Goal: Communication & Community: Answer question/provide support

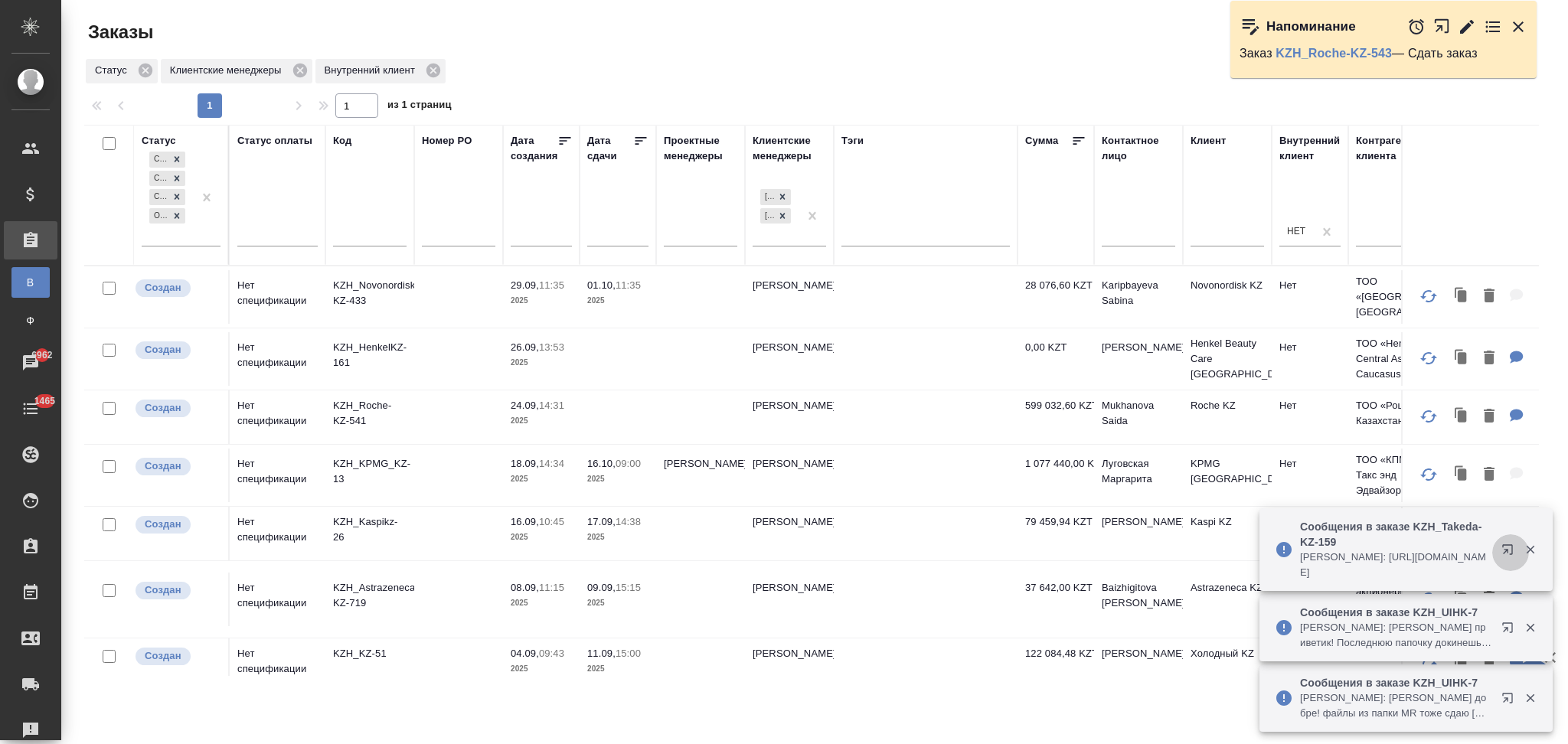
click at [1506, 552] on icon "button" at bounding box center [1507, 549] width 10 height 10
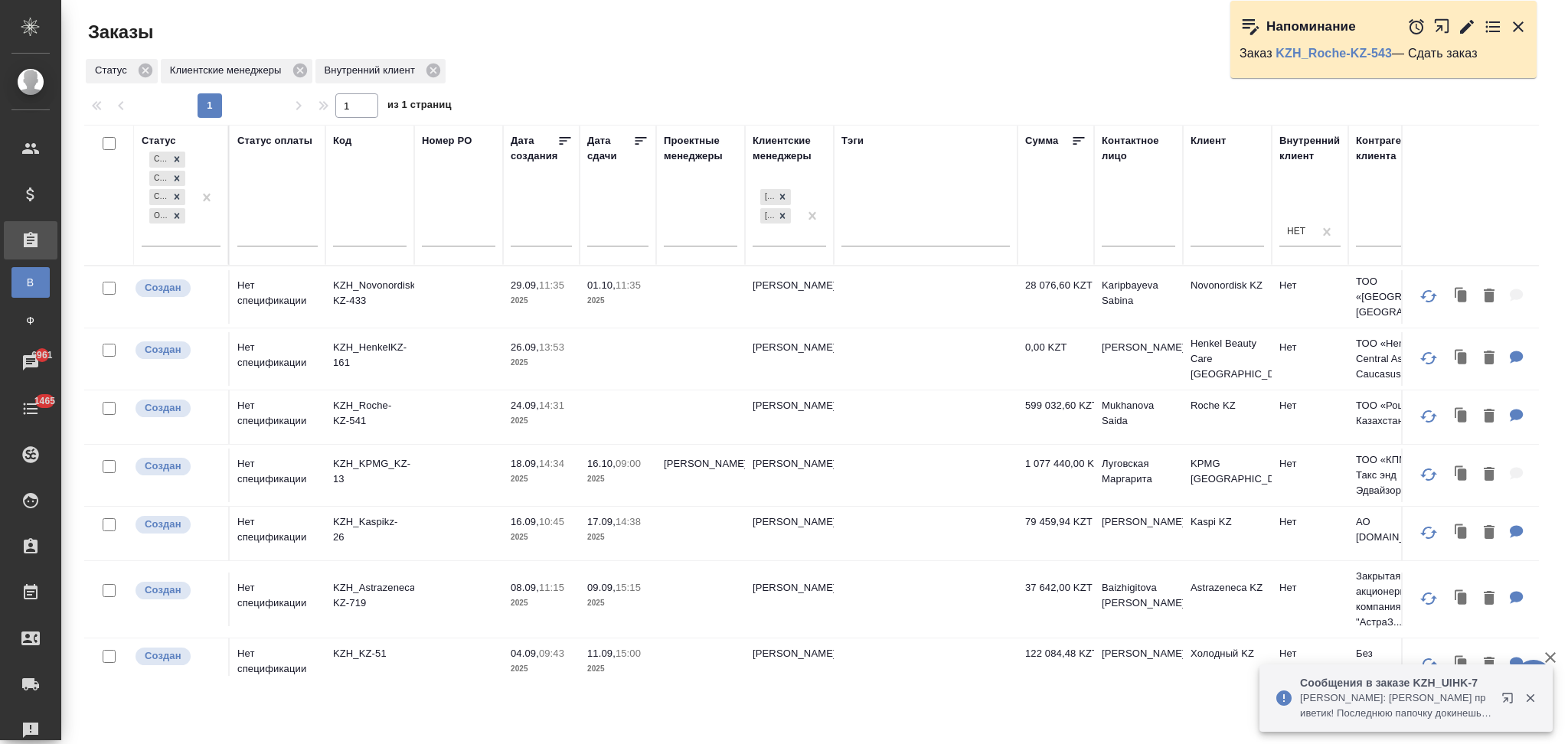
click at [1504, 696] on icon "button" at bounding box center [1511, 701] width 18 height 18
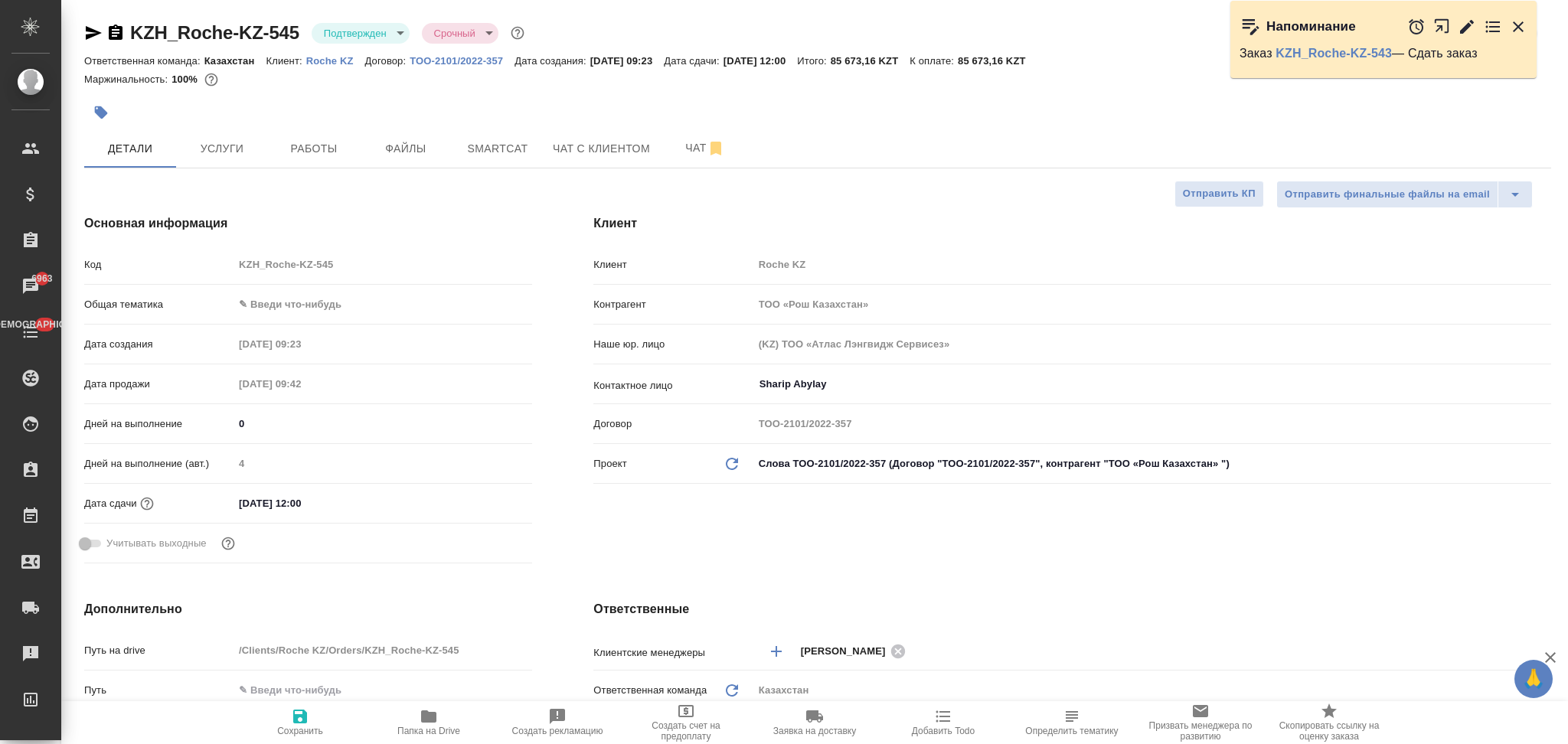
select select "RU"
click at [675, 153] on span "Чат" at bounding box center [705, 147] width 73 height 19
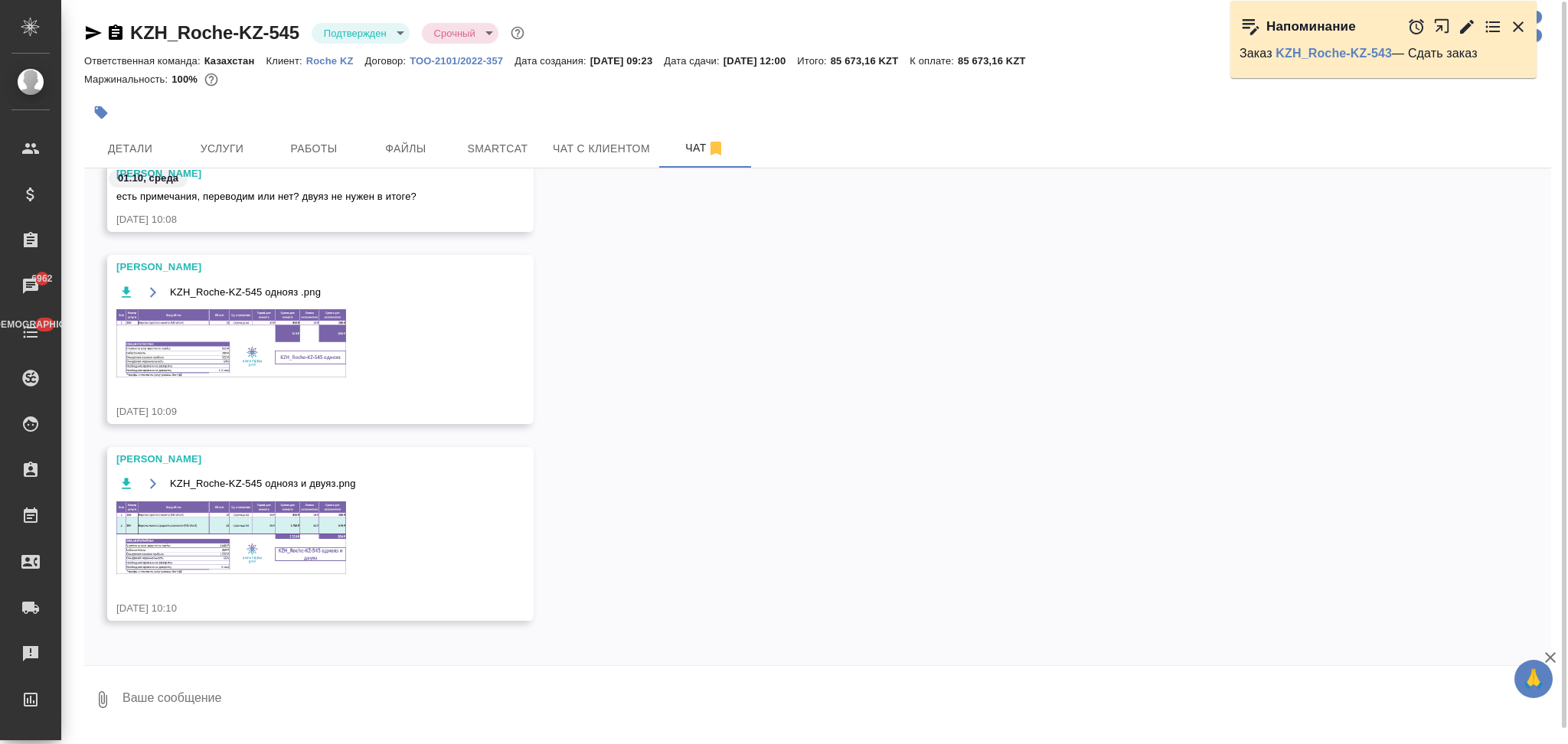
scroll to position [1, 0]
click at [215, 533] on img at bounding box center [231, 536] width 229 height 73
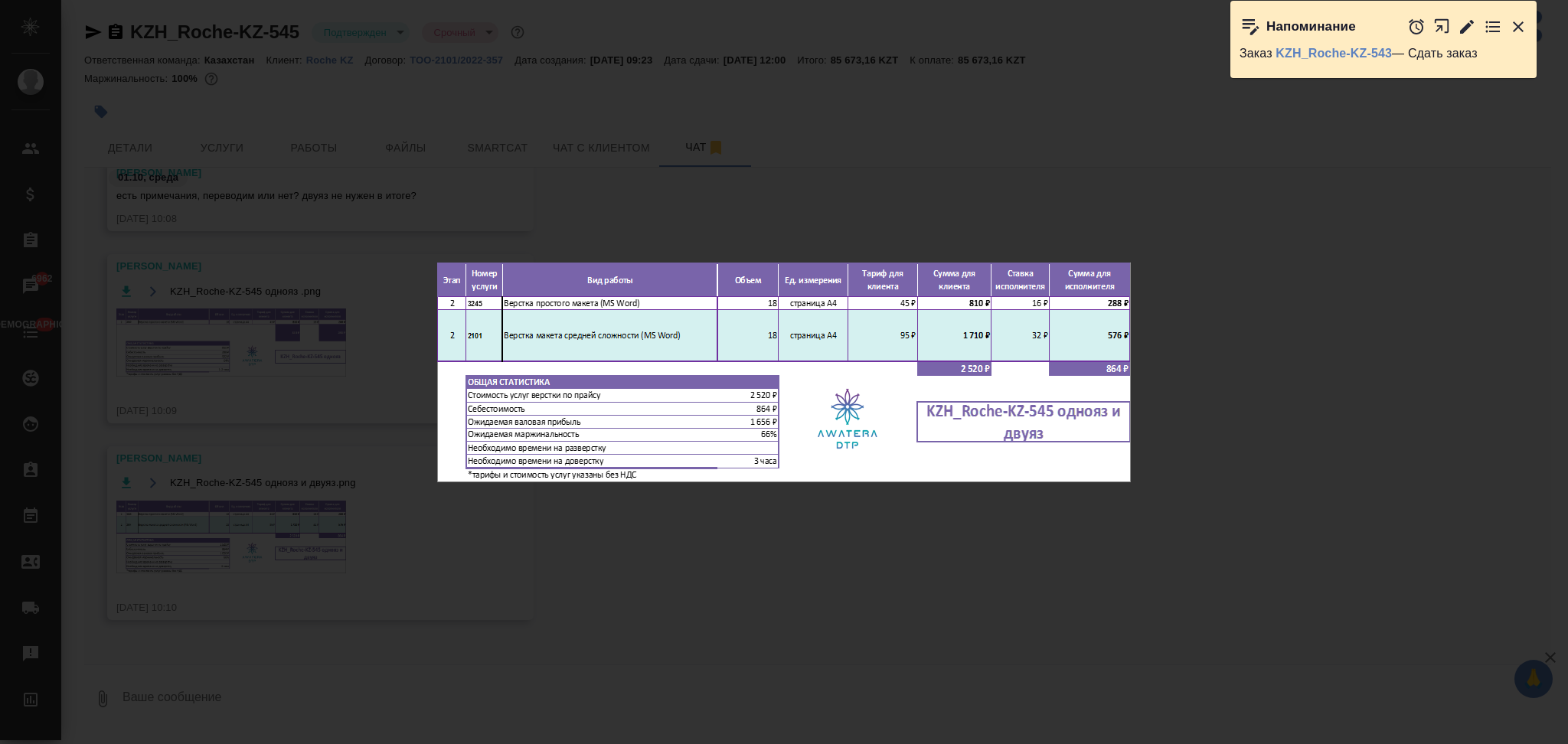
click at [585, 240] on div "KZH_Roche-KZ-545 однояз и двуяз.png 1 of 1" at bounding box center [784, 372] width 1568 height 744
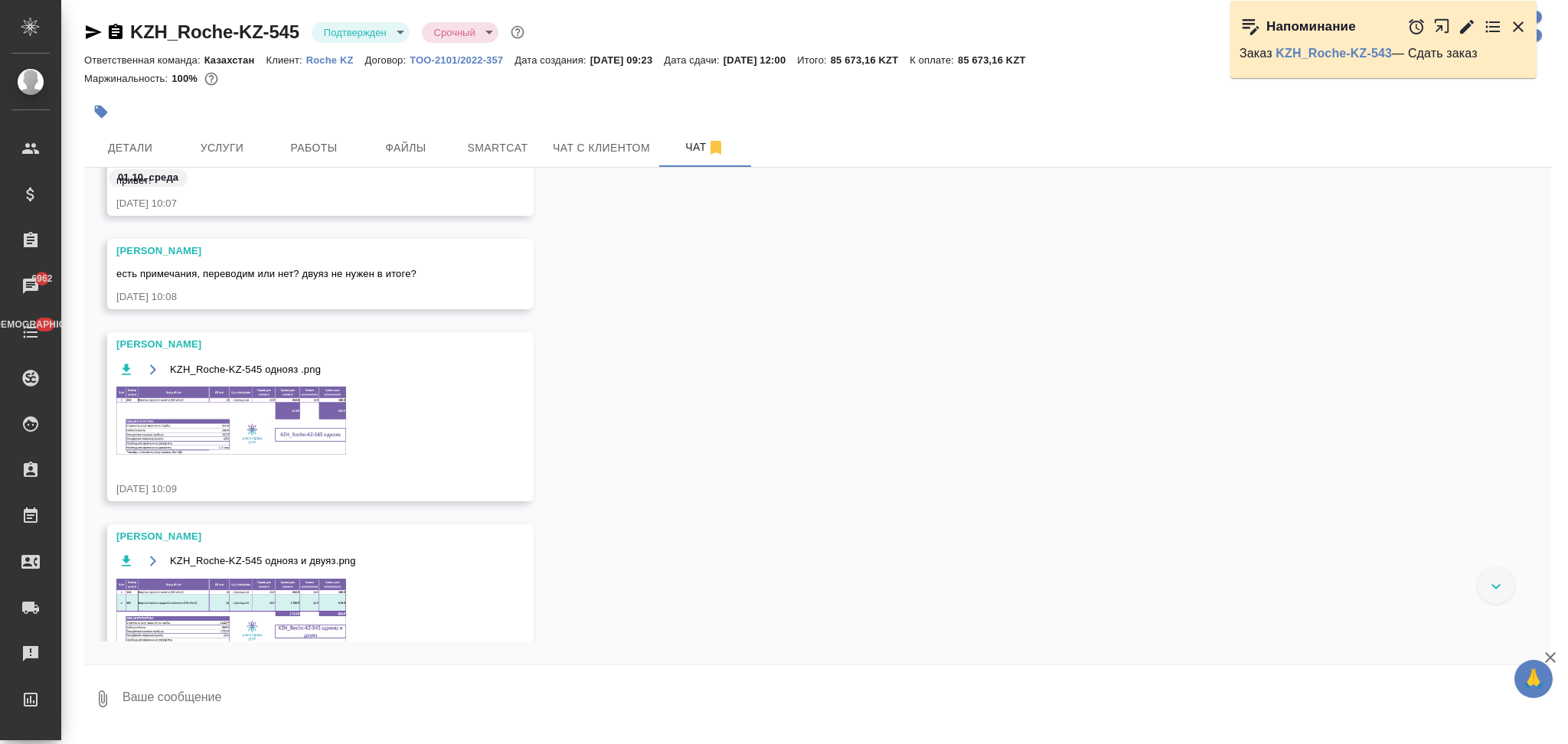
scroll to position [1335, 0]
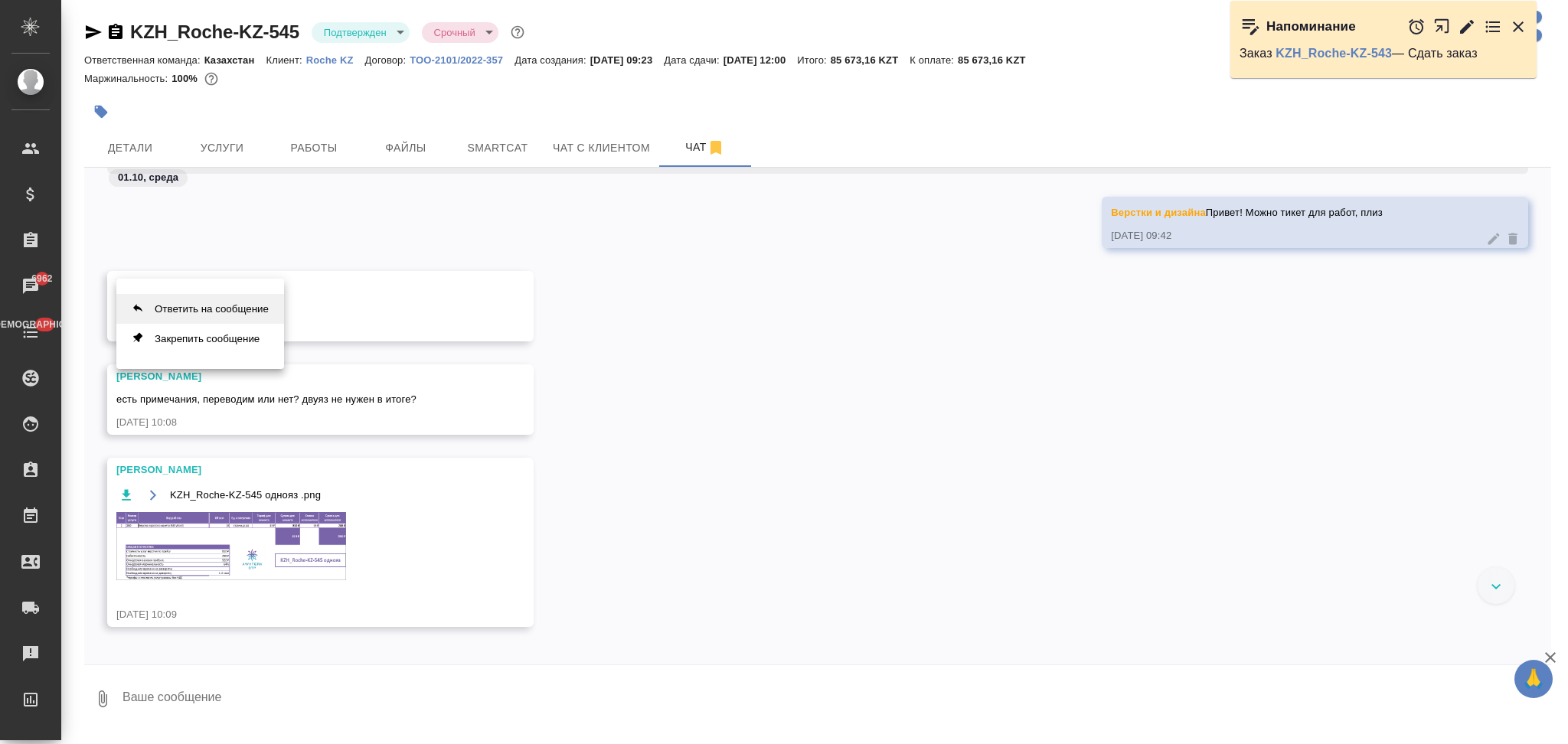
click at [273, 313] on button "Ответить на сообщение" at bounding box center [201, 309] width 168 height 30
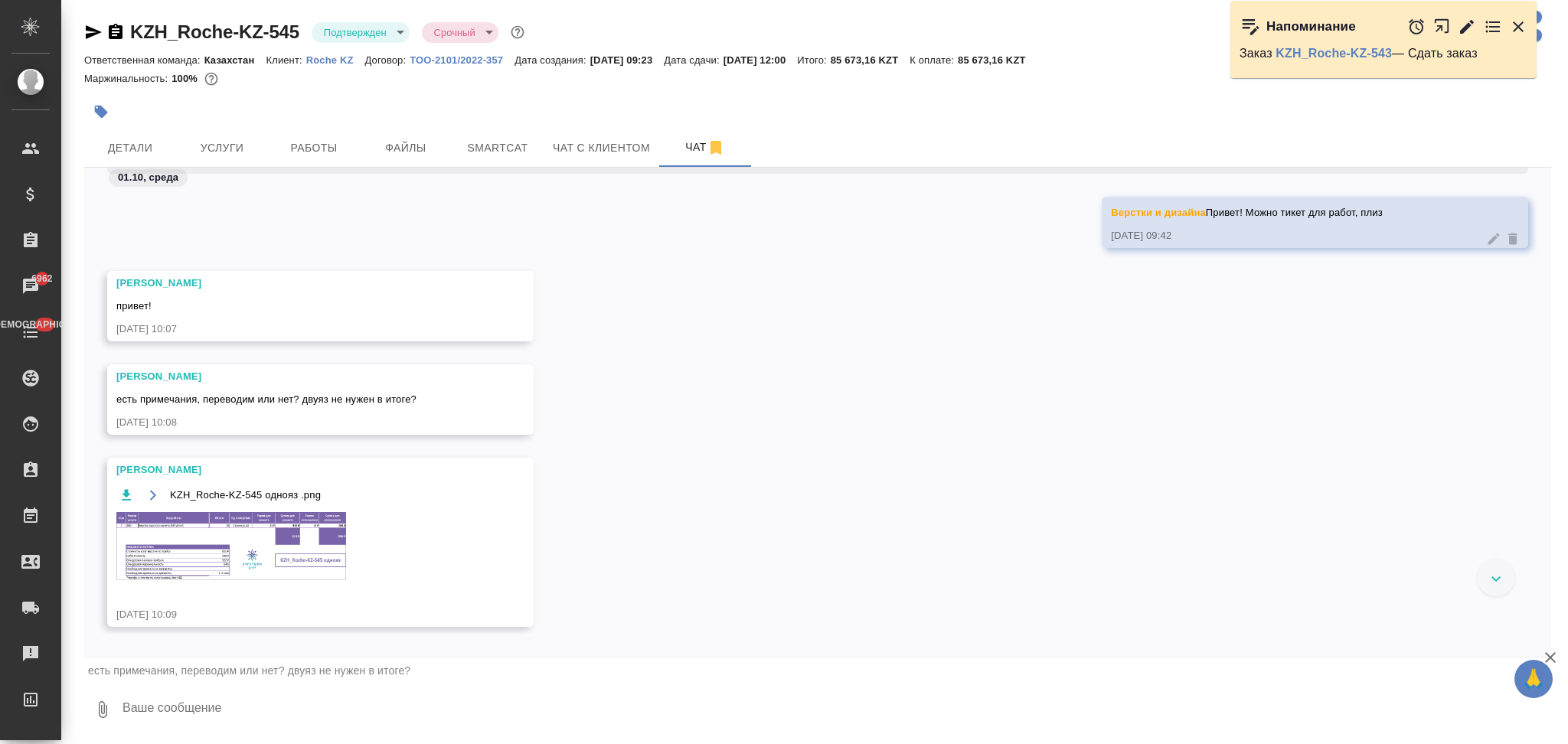
click at [191, 702] on textarea at bounding box center [836, 710] width 1431 height 52
type textarea "там идет диалог вроде, не переводим"
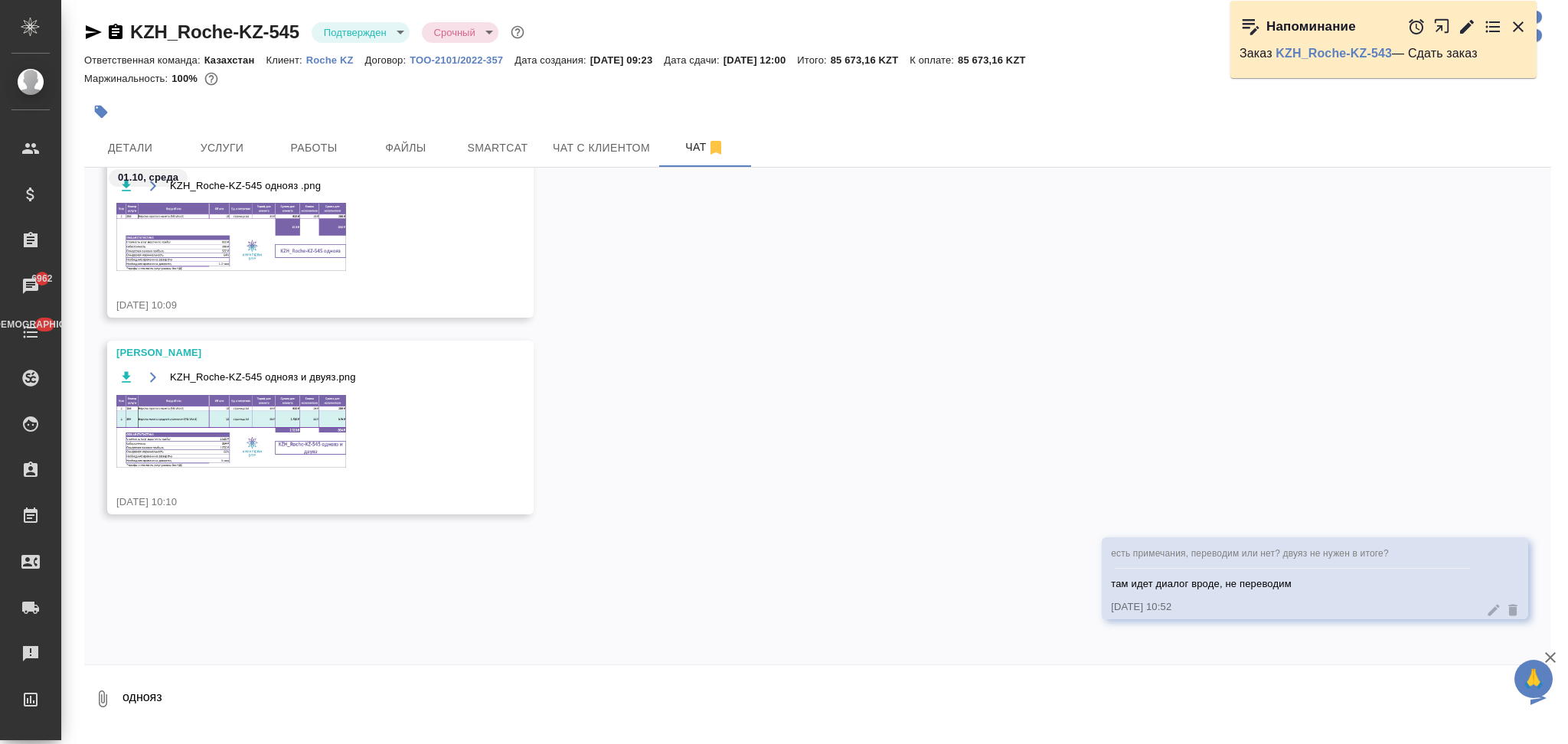
type textarea "однояз"
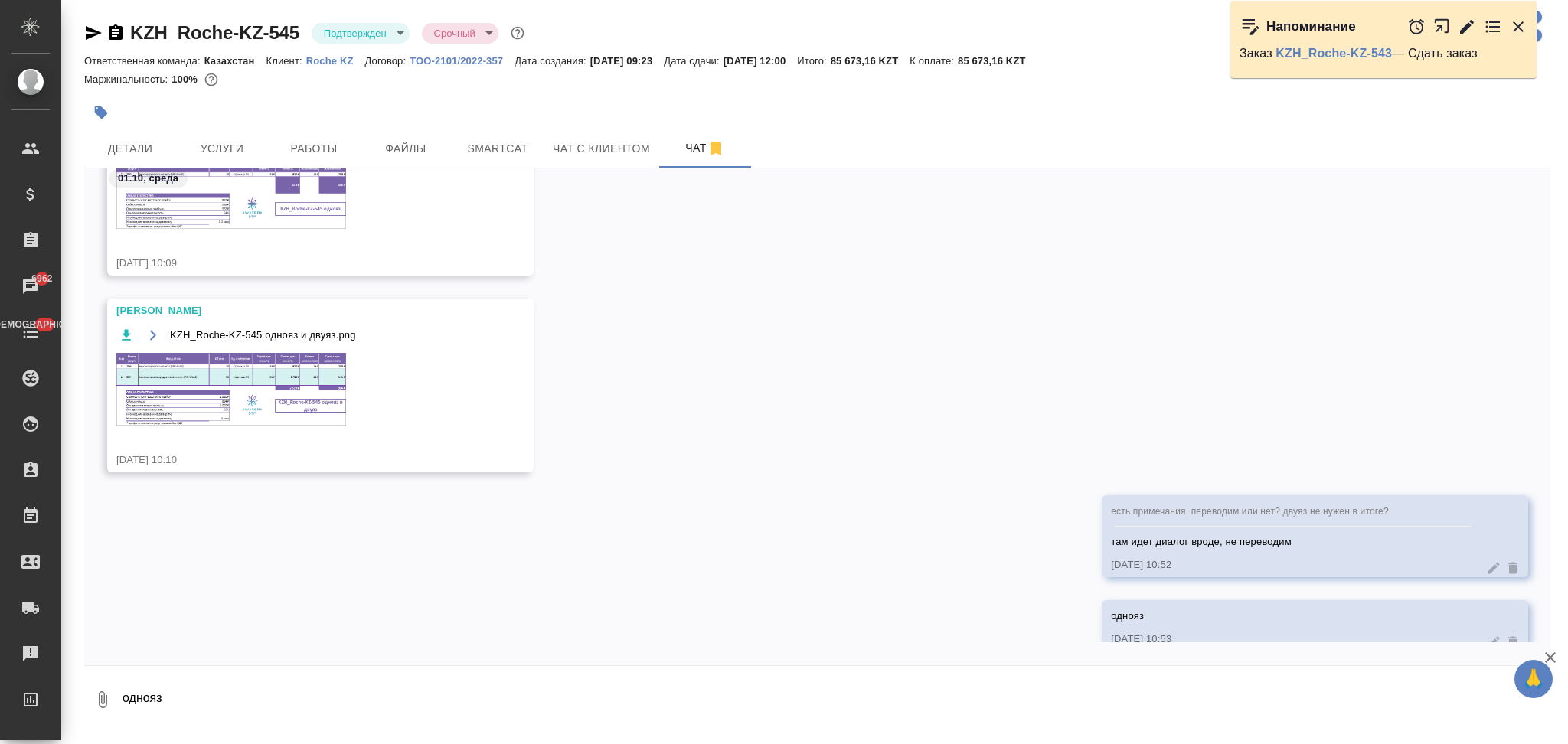
scroll to position [1719, 0]
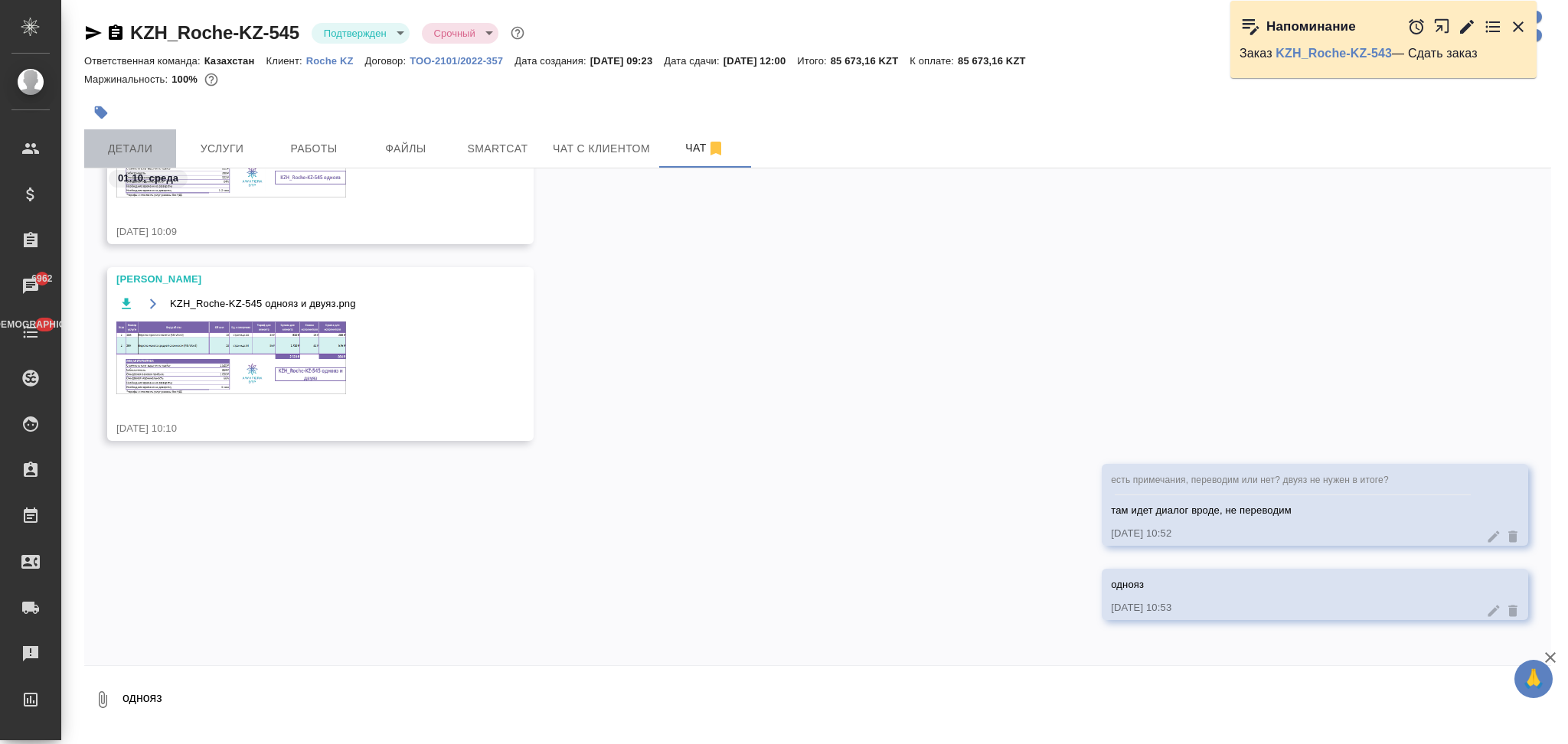
click at [148, 163] on button "Детали" at bounding box center [130, 148] width 92 height 38
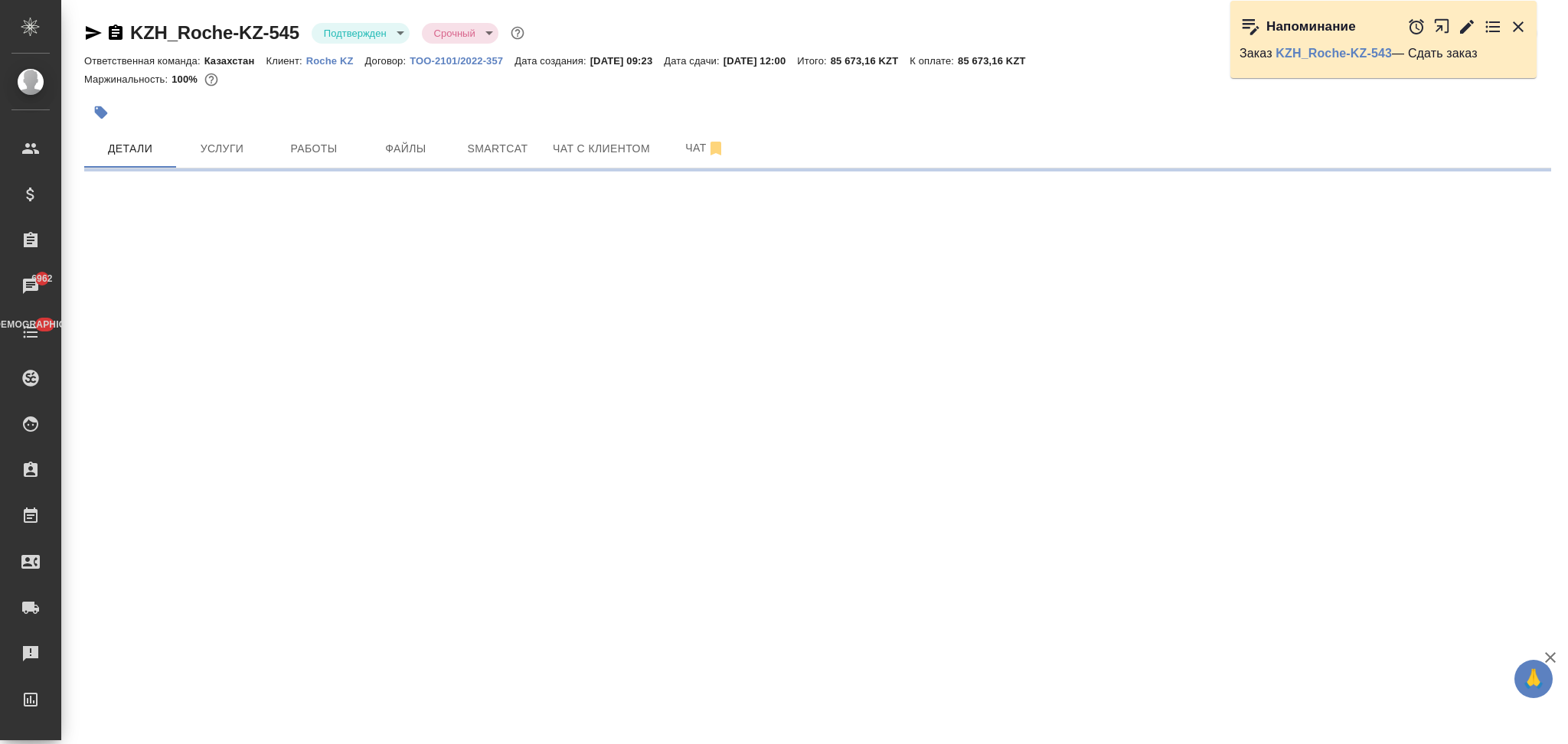
select select "RU"
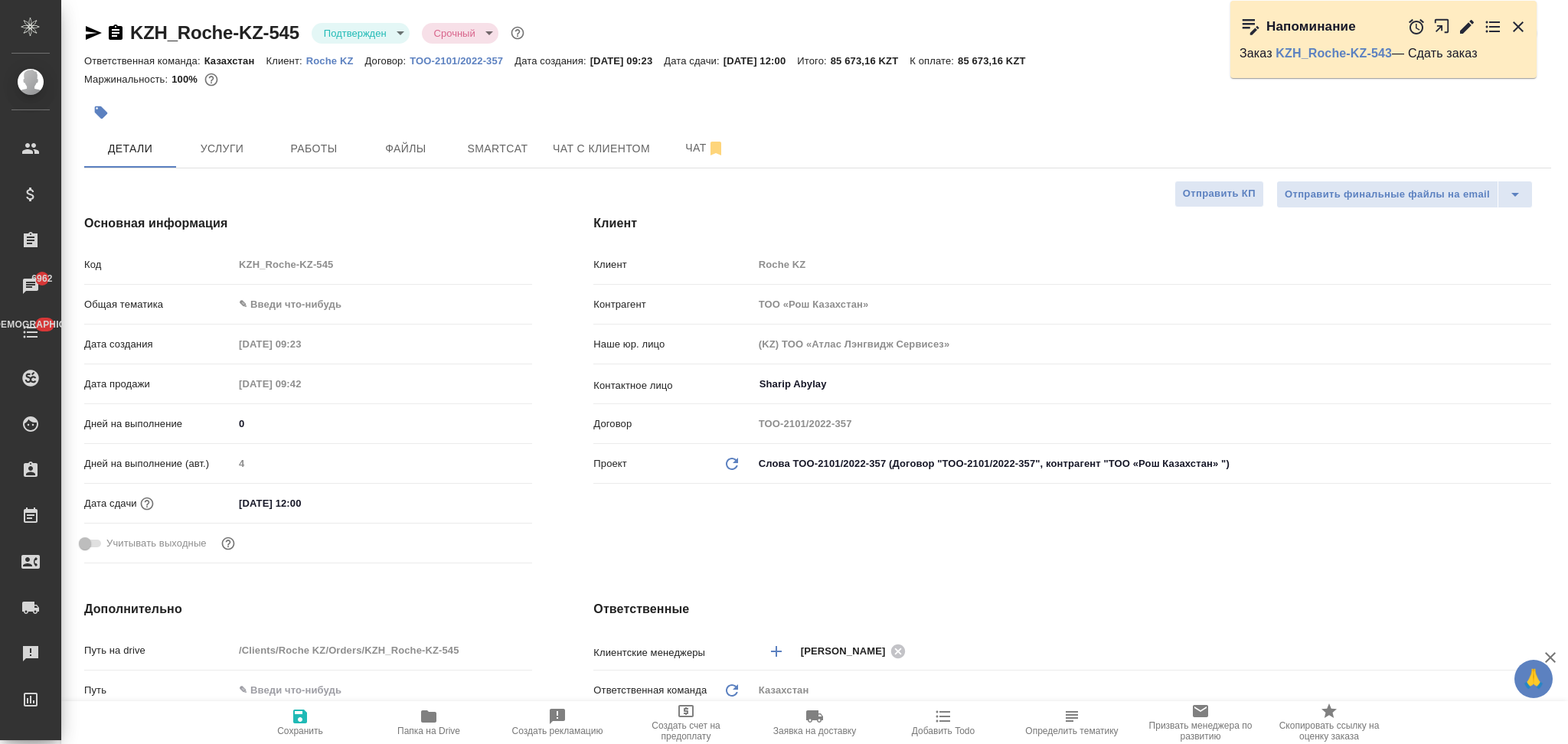
type textarea "x"
type input "Matveeva Anastasia"
type input "Журавлев Денис"
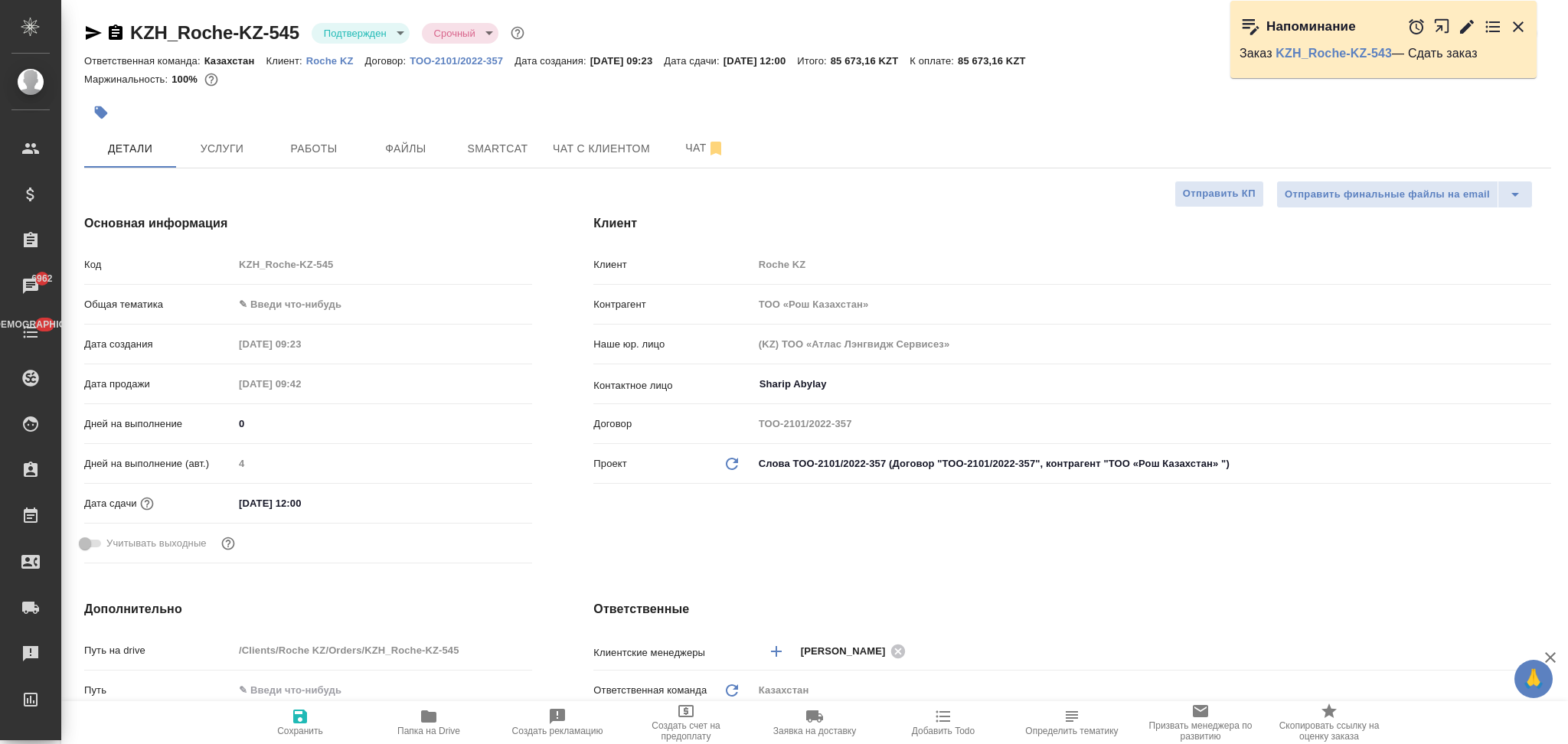
type textarea "x"
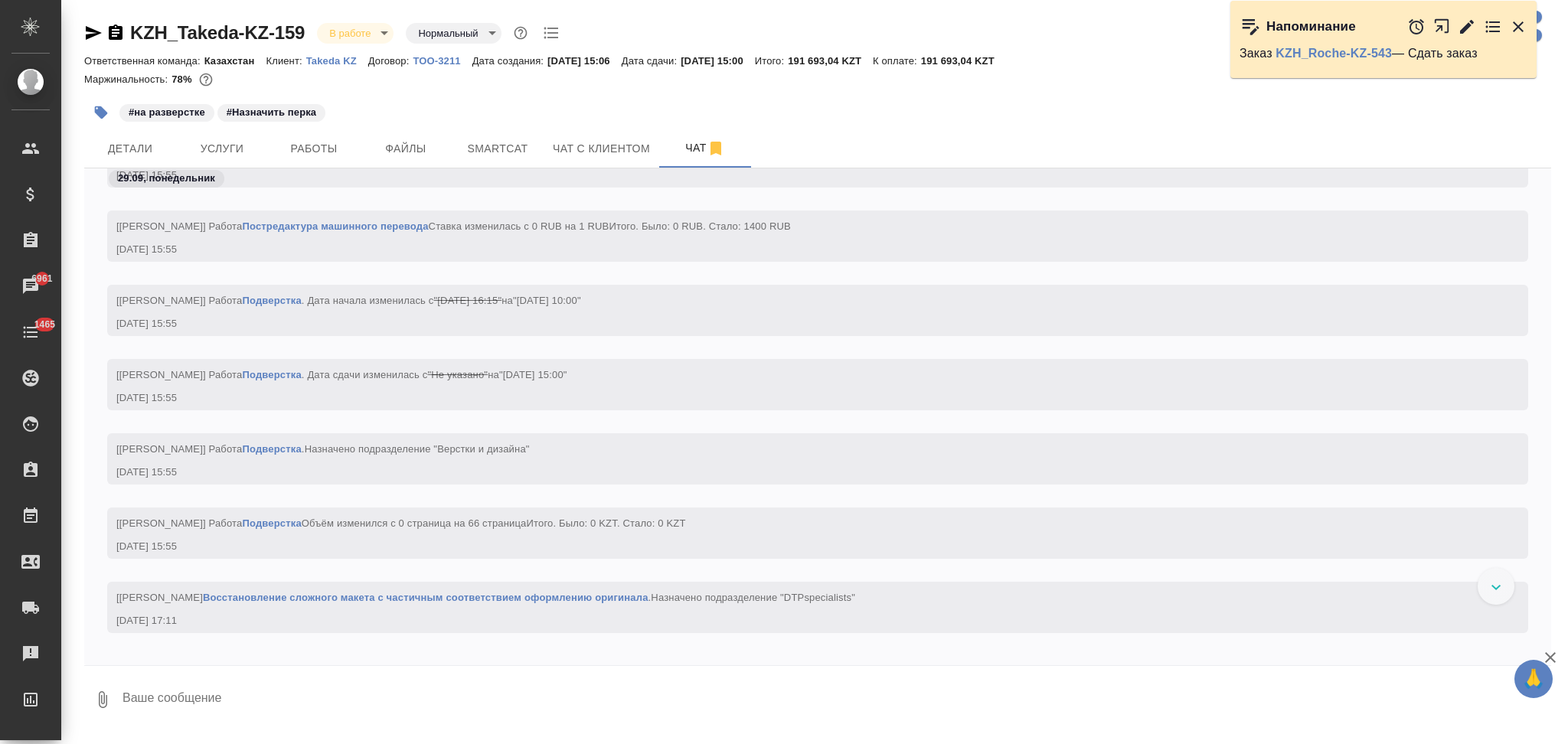
scroll to position [2950, 0]
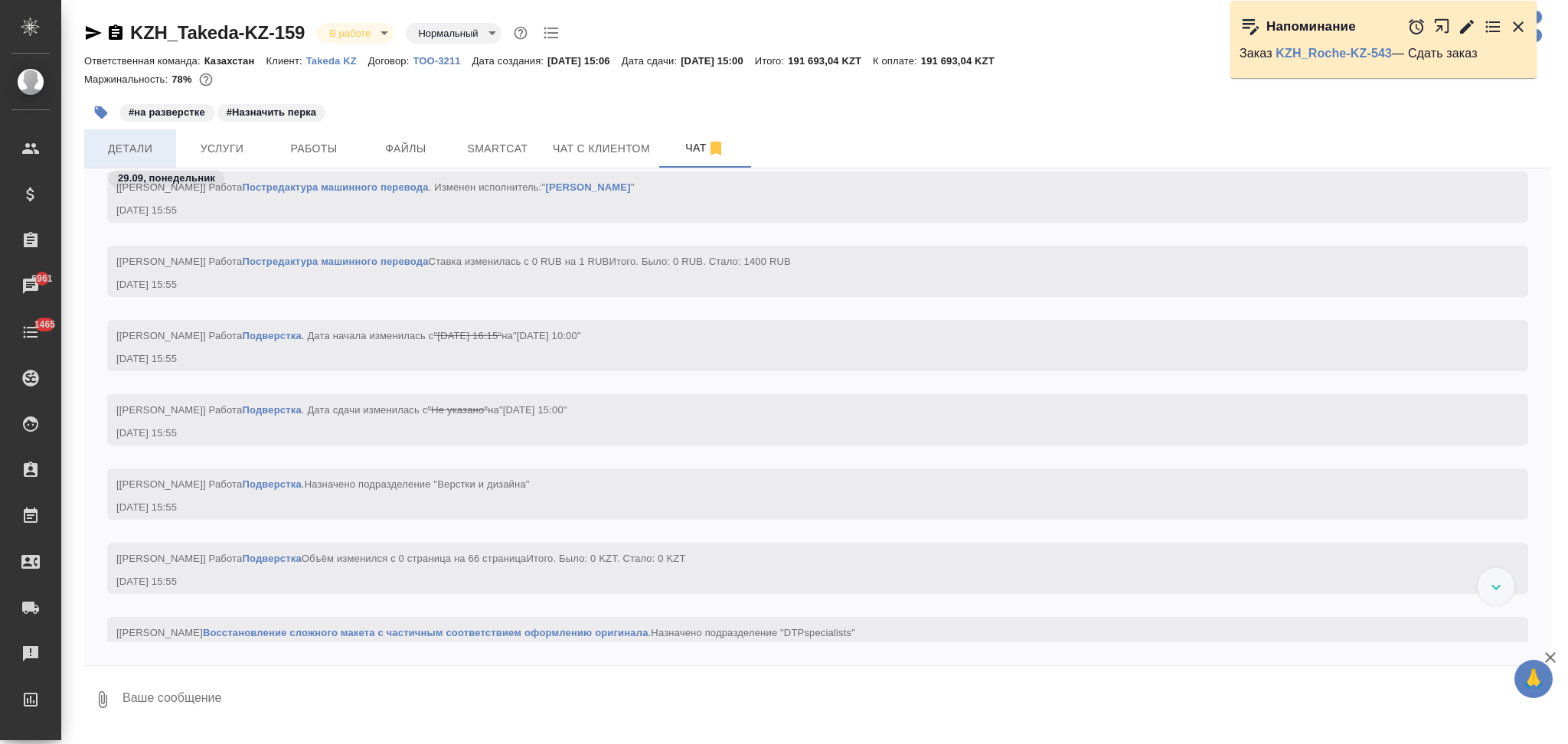
click at [163, 151] on span "Детали" at bounding box center [129, 148] width 73 height 19
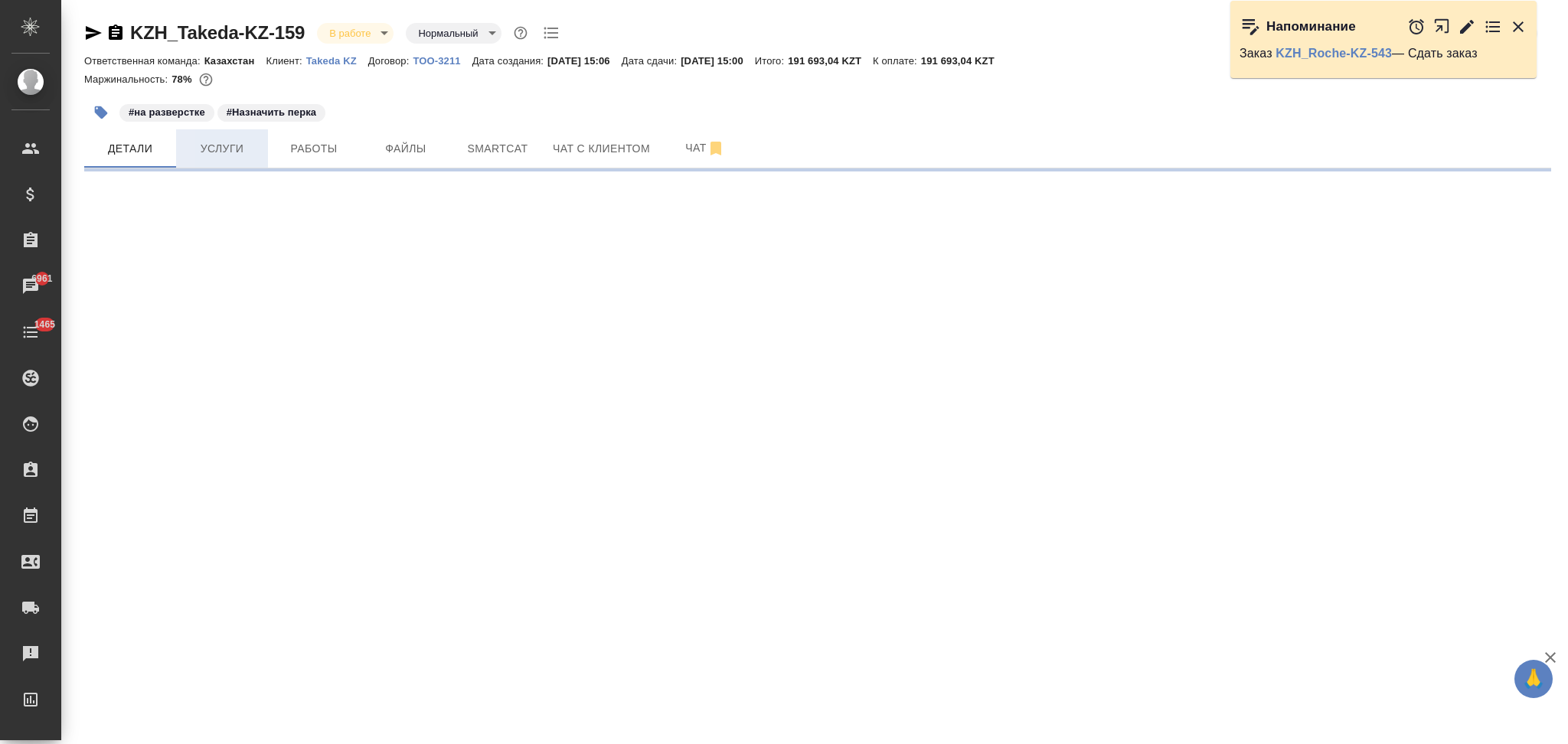
select select "RU"
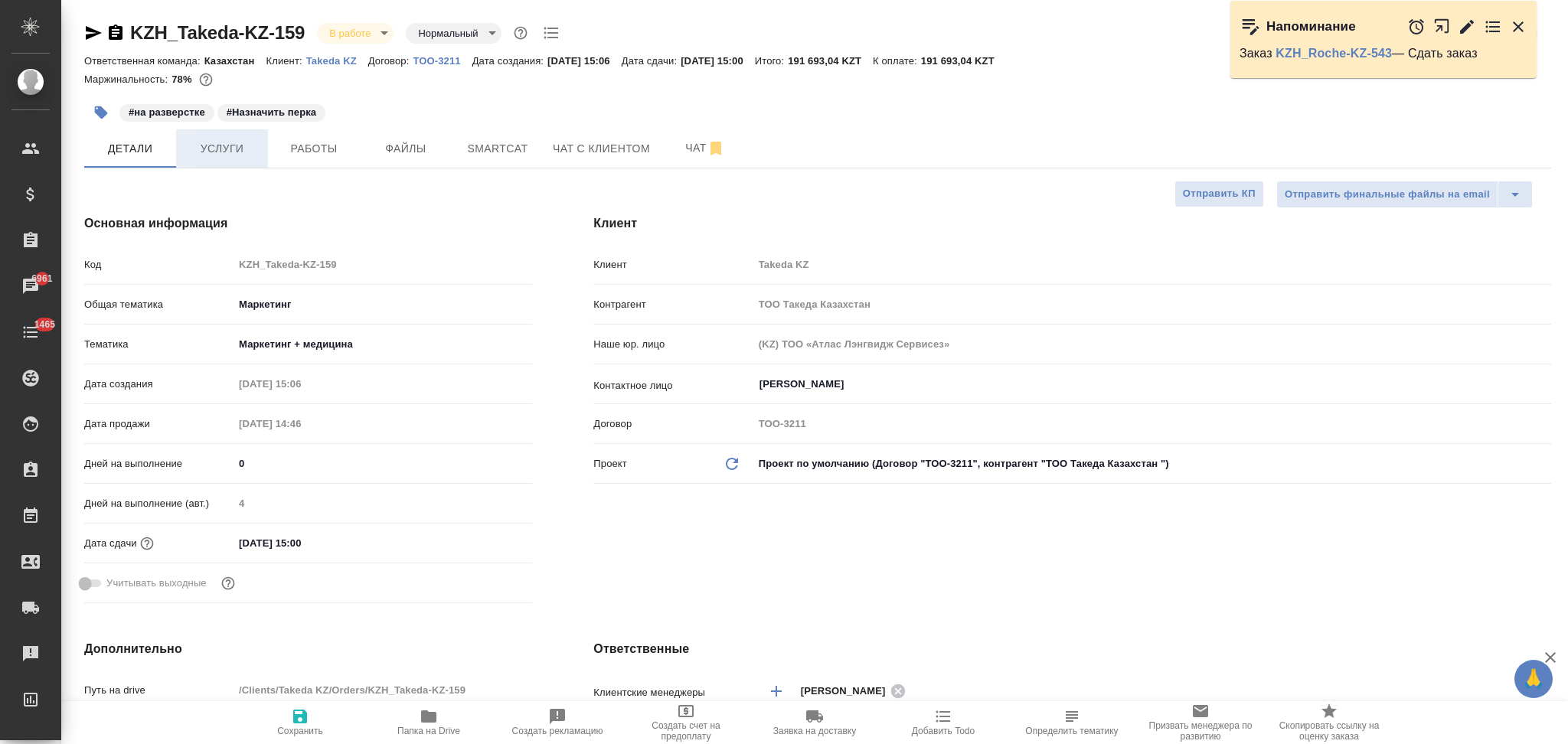
type textarea "x"
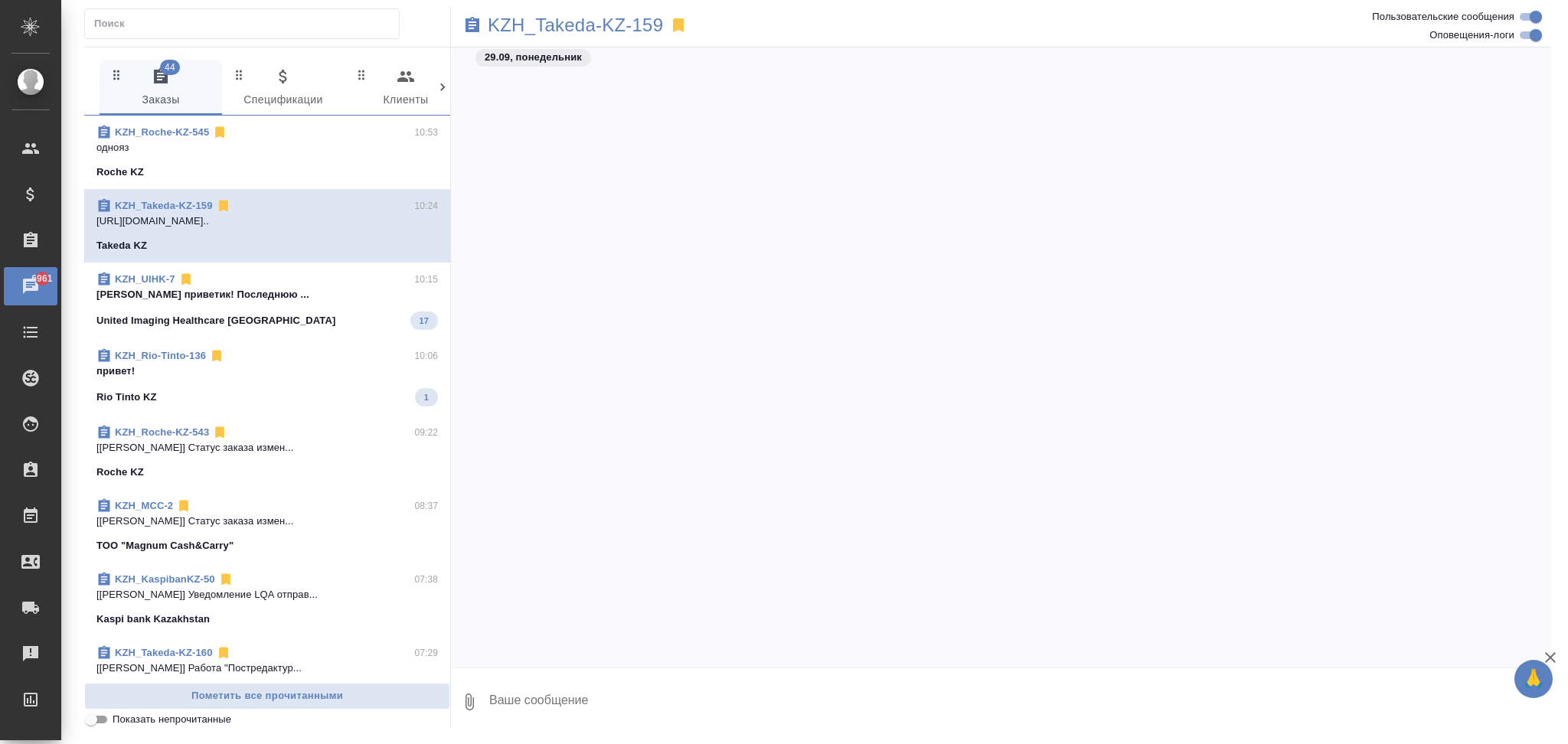
scroll to position [3887, 0]
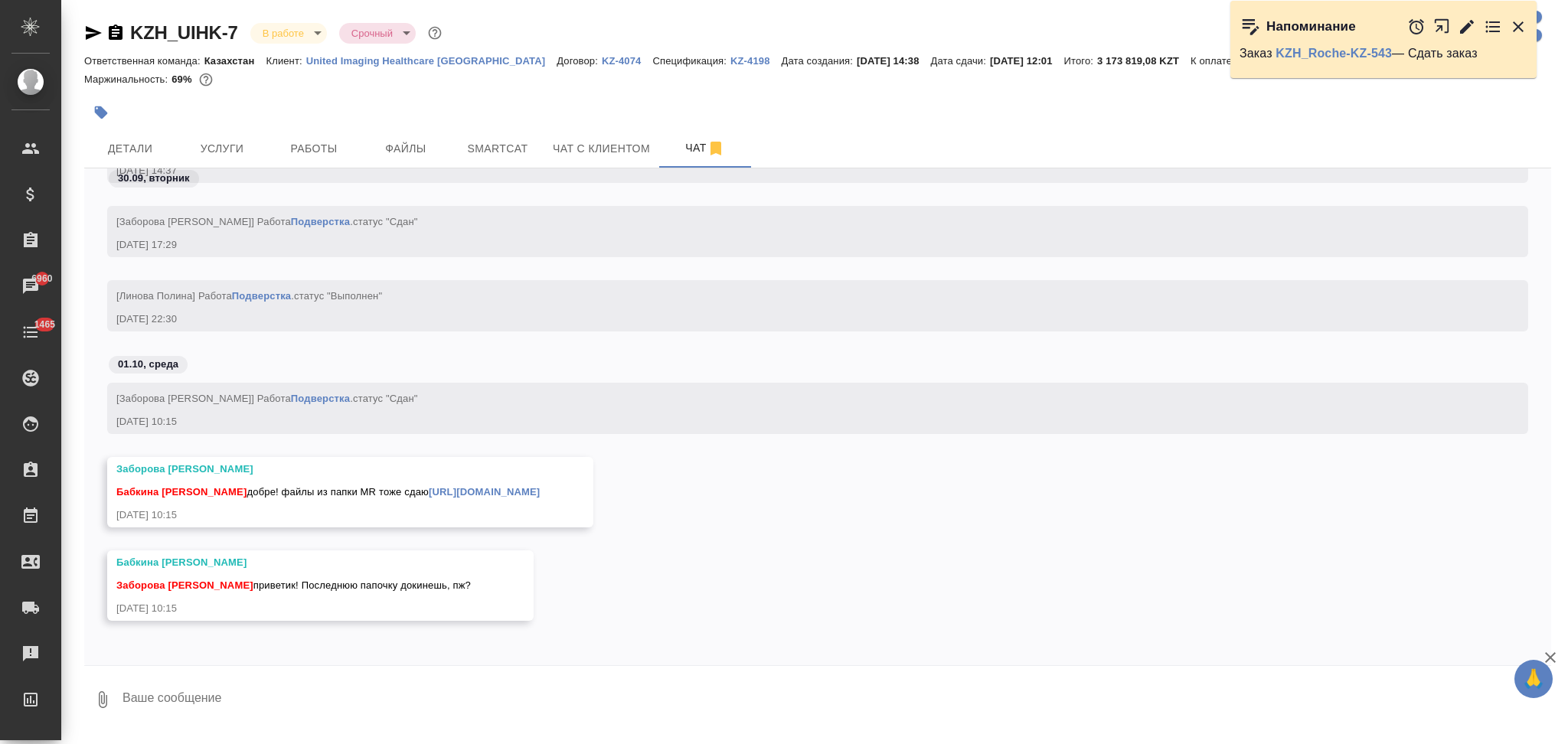
scroll to position [24319, 0]
